Goal: Share content: Share content

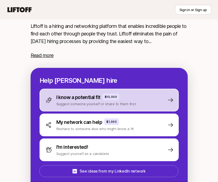
click at [84, 103] on p "Suggest someone yourself or share to them first" at bounding box center [96, 103] width 80 height 5
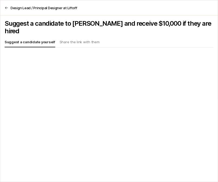
scroll to position [33, 0]
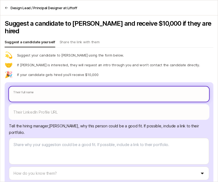
click at [75, 92] on body "New to Liftoff? See how it works Sign in or Sign up Sign in or Sign up [PERSON_…" at bounding box center [109, 58] width 218 height 182
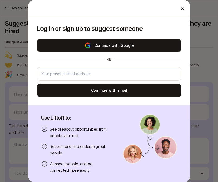
click at [102, 47] on button "Continue with Google" at bounding box center [109, 45] width 145 height 13
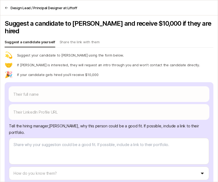
scroll to position [20, 0]
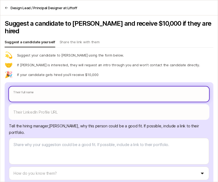
click at [58, 87] on input "text" at bounding box center [109, 94] width 200 height 15
type textarea "x"
type input "M"
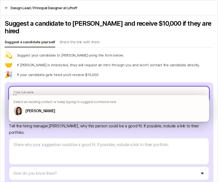
type textarea "x"
type input "Ma"
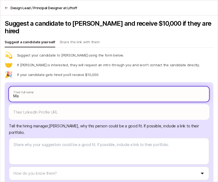
type textarea "x"
type input "Mat"
type textarea "x"
type input "[PERSON_NAME]"
type textarea "x"
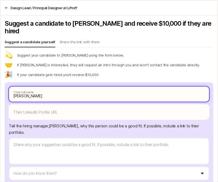
type input "[PERSON_NAME]"
type textarea "x"
type input "[PERSON_NAME]"
type textarea "x"
type input "[PERSON_NAME]"
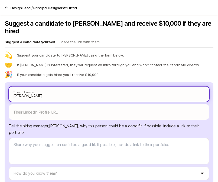
type textarea "x"
type input "[PERSON_NAME]"
type textarea "x"
type input "[PERSON_NAME]"
type textarea "x"
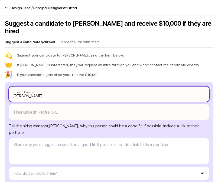
type input "[PERSON_NAME]"
type textarea "x"
type input "[PERSON_NAME]"
type textarea "x"
type input "[PERSON_NAME]"
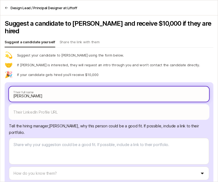
type textarea "x"
type input "[PERSON_NAME]"
type textarea "x"
type input "[PERSON_NAME]"
type textarea "x"
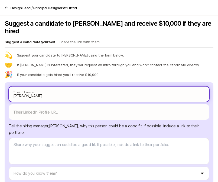
type input "[PERSON_NAME]"
type textarea "x"
type input "[PERSON_NAME]"
type textarea "x"
type input "[PERSON_NAME]"
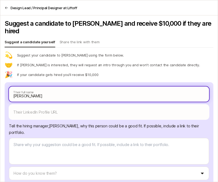
type textarea "x"
type input "[PERSON_NAME]"
type textarea "x"
type input "[PERSON_NAME]"
type textarea "x"
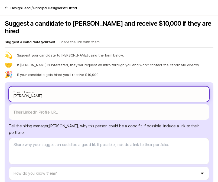
type input "[PERSON_NAME]"
type textarea "x"
type input "[PERSON_NAME]"
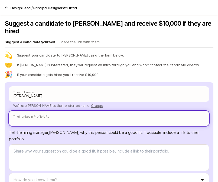
click at [97, 113] on input "text" at bounding box center [109, 118] width 200 height 15
paste input "[URL][DOMAIN_NAME]"
type textarea "x"
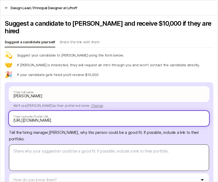
type input "[URL][DOMAIN_NAME]"
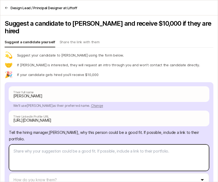
click at [97, 148] on textarea at bounding box center [109, 158] width 200 height 27
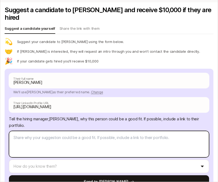
scroll to position [21, 0]
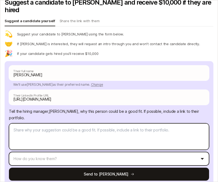
type textarea "x"
type textarea "v"
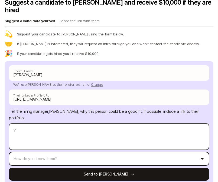
type textarea "x"
type textarea "vr"
type textarea "x"
type textarea "v"
type textarea "x"
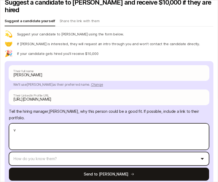
type textarea "ve"
type textarea "x"
type textarea "ver"
type textarea "x"
type textarea "very"
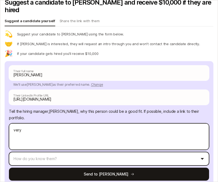
type textarea "x"
type textarea "very"
type textarea "x"
type textarea "very s"
type textarea "x"
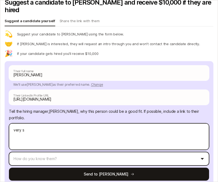
type textarea "very st"
type textarea "x"
type textarea "very str"
type textarea "x"
type textarea "very stro"
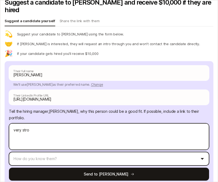
type textarea "x"
type textarea "very stron"
type textarea "x"
type textarea "very strong"
type textarea "x"
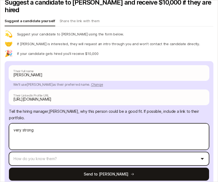
type textarea "very strong"
type textarea "x"
type textarea "very strong d"
type textarea "x"
type textarea "very strong de"
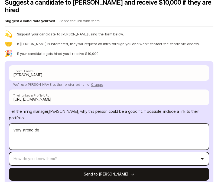
type textarea "x"
type textarea "very strong dei"
type textarea "x"
type textarea "very strong d"
type textarea "x"
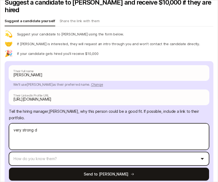
type textarea "very strong de"
type textarea "x"
type textarea "very strong des"
type textarea "x"
type textarea "very strong desi"
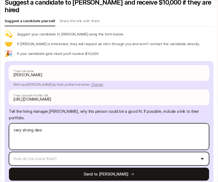
type textarea "x"
type textarea "very strong desig"
type textarea "x"
type textarea "very strong design"
type textarea "x"
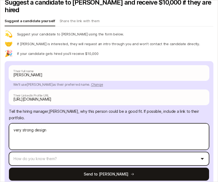
type textarea "very strong design"
type textarea "x"
type textarea "very strong design l"
type textarea "x"
type textarea "very strong design lea"
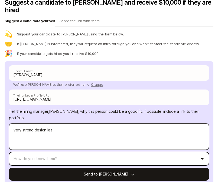
type textarea "x"
type textarea "very strong design lead"
type textarea "x"
type textarea "very strong design lead,"
type textarea "x"
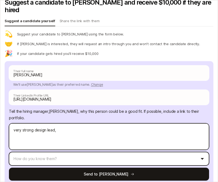
type textarea "very strong design lead,"
type textarea "x"
type textarea "very strong design lead, a"
type textarea "x"
type textarea "very strong design lead, as"
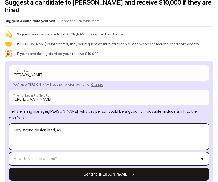
type textarea "x"
type textarea "very strong design lead, a"
type textarea "x"
type textarea "very strong design lead, al"
type textarea "x"
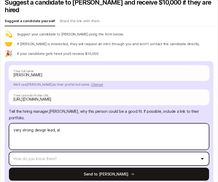
type textarea "very strong design lead, als"
type textarea "x"
type textarea "very strong design lead, also"
type textarea "x"
type textarea "very strong design lead, also"
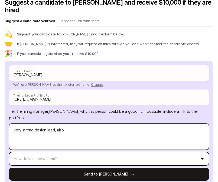
type textarea "x"
type textarea "very strong design lead, also p"
type textarea "x"
type textarea "very strong design lead, also"
type textarea "x"
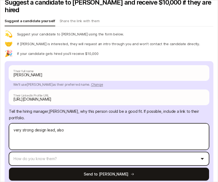
type textarea "very strong design lead, also P"
type textarea "x"
type textarea "very strong design lead, also PM"
type textarea "x"
type textarea "very strong design lead, also PM"
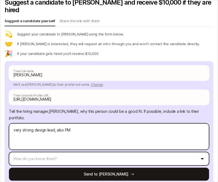
type textarea "x"
type textarea "very strong design lead, also PM e"
type textarea "x"
type textarea "very strong design lead, also PM ex"
type textarea "x"
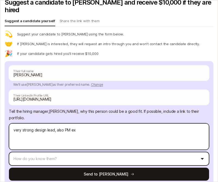
type textarea "very strong design lead, also PM exp"
type textarea "x"
type textarea "very strong design lead, also PM expe"
type textarea "x"
type textarea "very strong design lead, also PM exper"
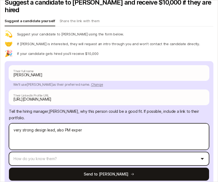
type textarea "x"
type textarea "very strong design lead, also PM experi"
type textarea "x"
type textarea "very strong design lead, also PM experic"
type textarea "x"
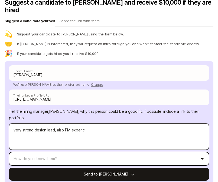
type textarea "very strong design lead, also PM experice"
type textarea "x"
type textarea "very strong design lead, also PM expericed"
type textarea "x"
type textarea "very strong design lead, also PM experice"
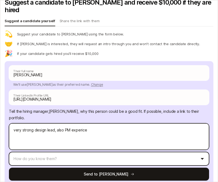
type textarea "x"
type textarea "very strong design lead, also PM experic"
type textarea "x"
type textarea "very strong design lead, also PM experi"
type textarea "x"
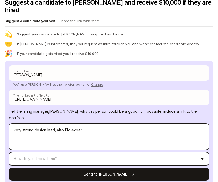
type textarea "very strong design lead, also PM experie"
type textarea "x"
type textarea "very strong design lead, also PM experien"
type textarea "x"
type textarea "very strong design lead, also PM experienc"
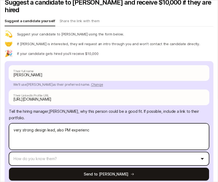
type textarea "x"
type textarea "very strong design lead, also PM experience"
type textarea "x"
type textarea "very strong design lead, also PM experienc"
type textarea "x"
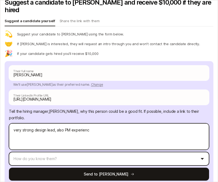
type textarea "very strong design lead, also PM experien"
type textarea "x"
type textarea "very strong design lead, also PM experie"
type textarea "x"
type textarea "very strong design lead, also PM experiec"
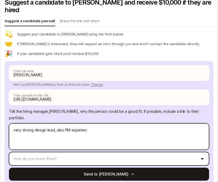
type textarea "x"
type textarea "very strong design lead, also PM experiece"
type textarea "x"
type textarea "very strong design lead, also PM experiec"
type textarea "x"
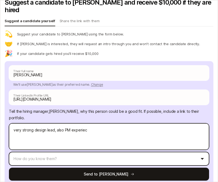
type textarea "very strong design lead, also PM experie"
type textarea "x"
type textarea "very strong design lead, also PM experien"
type textarea "x"
type textarea "very strong design lead, also PM experienc"
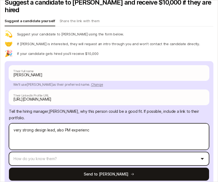
type textarea "x"
type textarea "very strong design lead, also PM experience"
type textarea "x"
type textarea "very strong design lead, also PM experience."
type textarea "x"
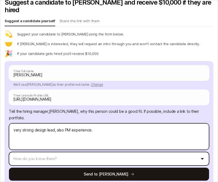
type textarea "very strong design lead, also PM experience."
type textarea "x"
type textarea "very strong design lead, also PM experience. k"
type textarea "x"
type textarea "very strong design lead, also PM experience. kn"
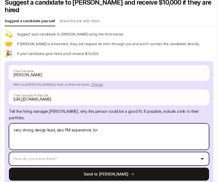
type textarea "x"
type textarea "very strong design lead, also PM experience. kno"
type textarea "x"
type textarea "very strong design lead, also PM experience. know"
type textarea "x"
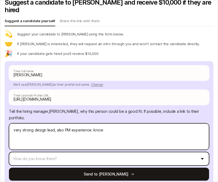
type textarea "very strong design lead, also PM experience. know"
type textarea "x"
type textarea "very strong design lead, also PM experience. know"
type textarea "x"
type textarea "very strong design lead, also PM experience. known"
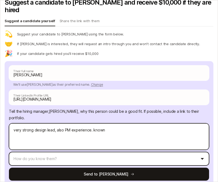
type textarea "x"
type textarea "very strong design lead, also PM experience. known"
type textarea "x"
type textarea "very strong design lead, also PM experience. known h"
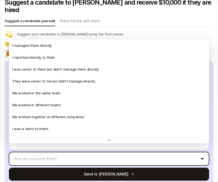
click at [106, 151] on html "Home Searches People Hire Home Searches People Hire Hire Invite [PERSON_NAME] i…" at bounding box center [109, 71] width 218 height 182
click at [118, 149] on html "Home Searches People Hire Home Searches People Hire Hire Invite [PERSON_NAME] i…" at bounding box center [109, 71] width 218 height 182
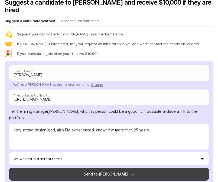
click at [117, 168] on button "Send to [PERSON_NAME]" at bounding box center [109, 174] width 200 height 13
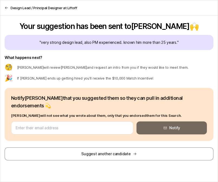
scroll to position [0, 0]
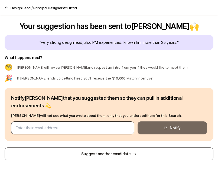
click at [88, 125] on input "email" at bounding box center [72, 128] width 112 height 6
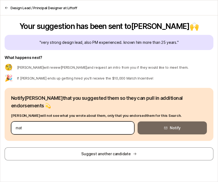
click at [83, 125] on input "mat" at bounding box center [72, 128] width 112 height 6
paste input "[EMAIL_ADDRESS][DOMAIN_NAME]"
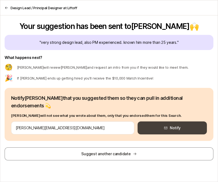
click at [166, 122] on button "Notify" at bounding box center [172, 128] width 69 height 13
